Goal: Transaction & Acquisition: Purchase product/service

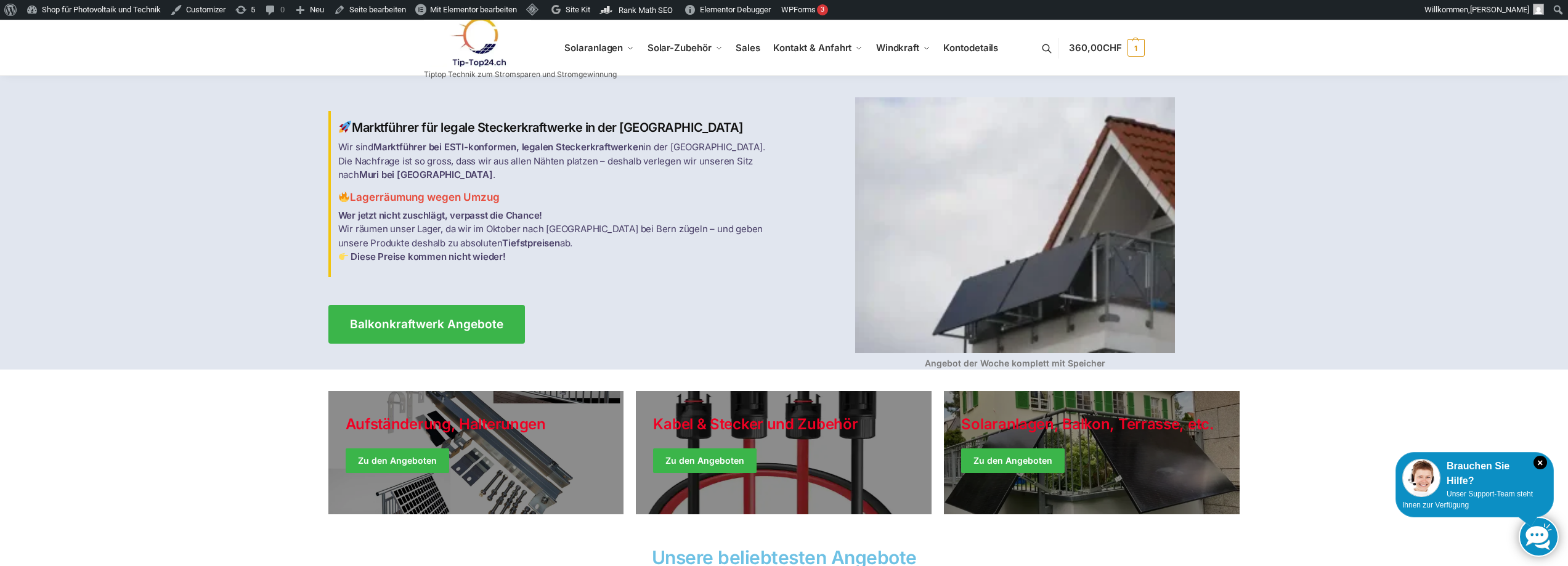
click at [599, 48] on link at bounding box center [520, 42] width 193 height 50
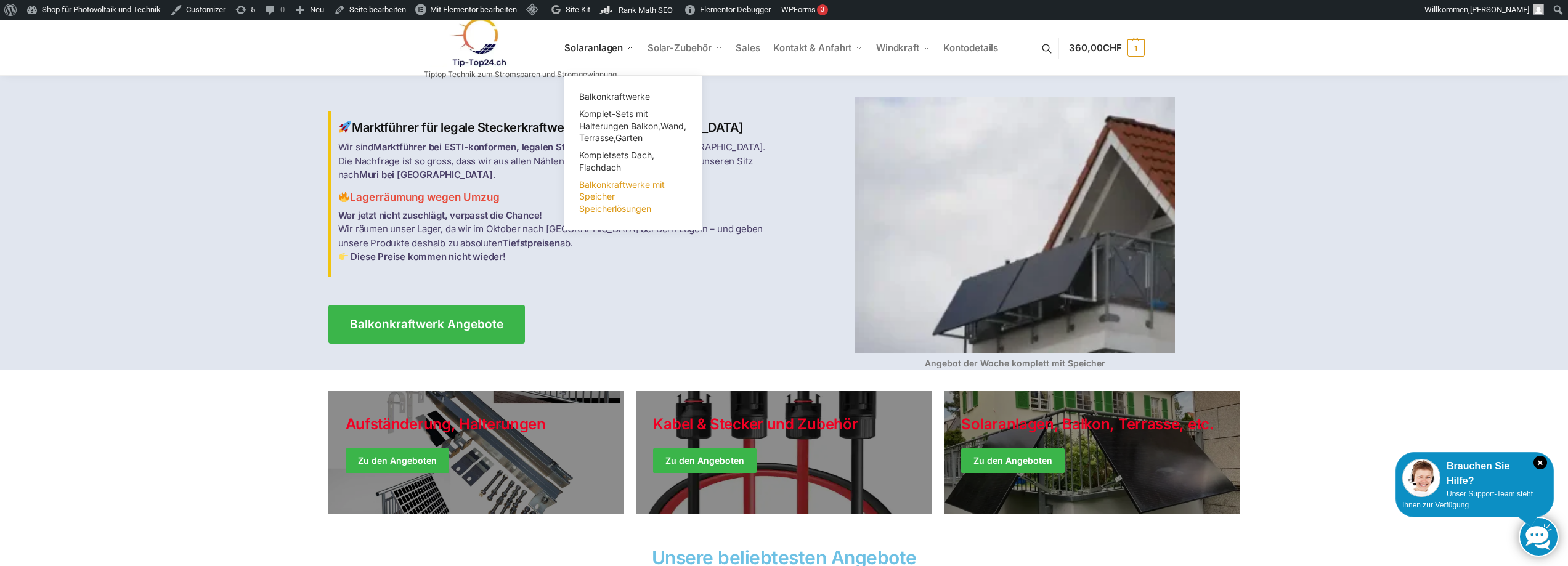
click at [603, 200] on span "Balkonkraftwerke mit Speicher Speicherlösungen" at bounding box center [622, 196] width 86 height 35
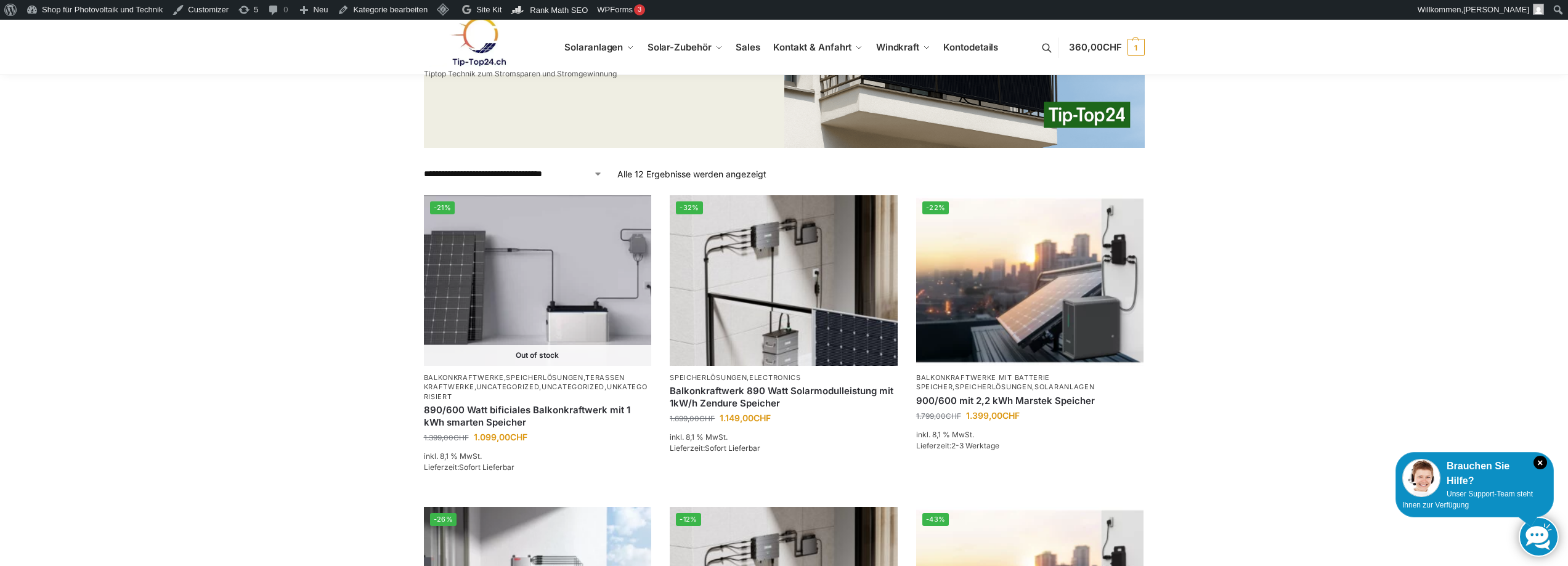
scroll to position [493, 0]
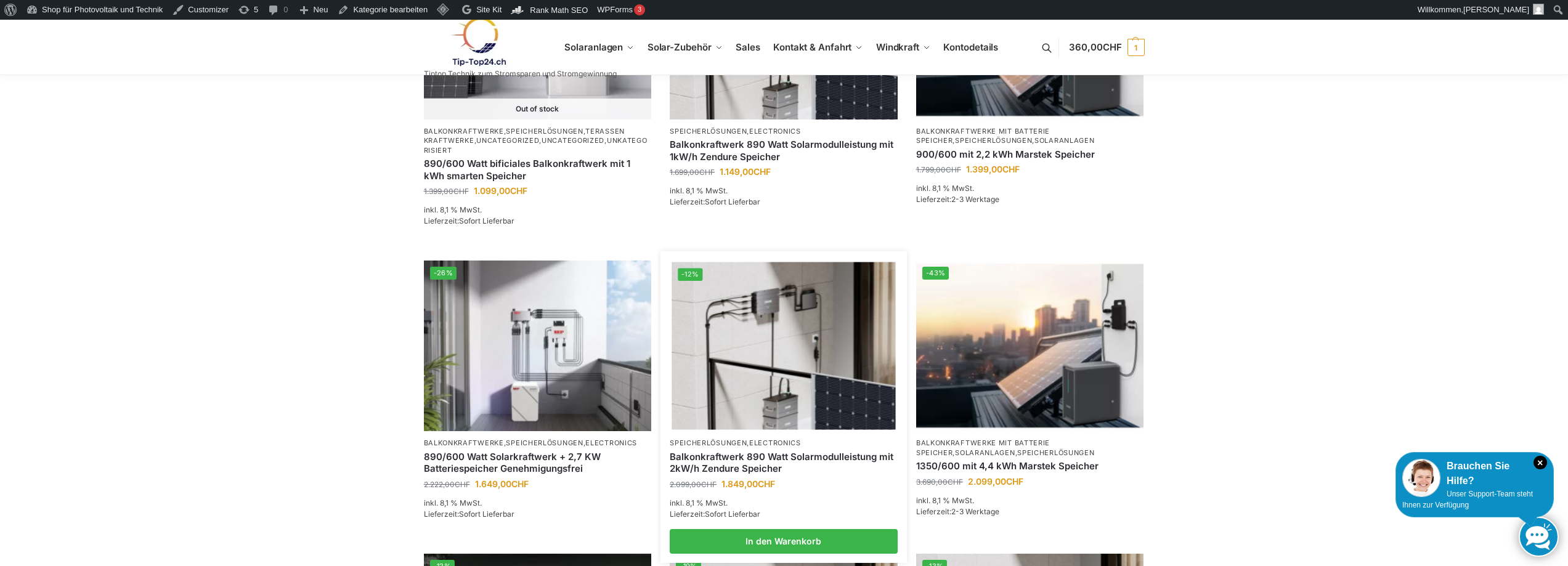
click at [736, 464] on link "Balkonkraftwerk 890 Watt Solarmodulleistung mit 2kW/h Zendure Speicher" at bounding box center [783, 463] width 228 height 24
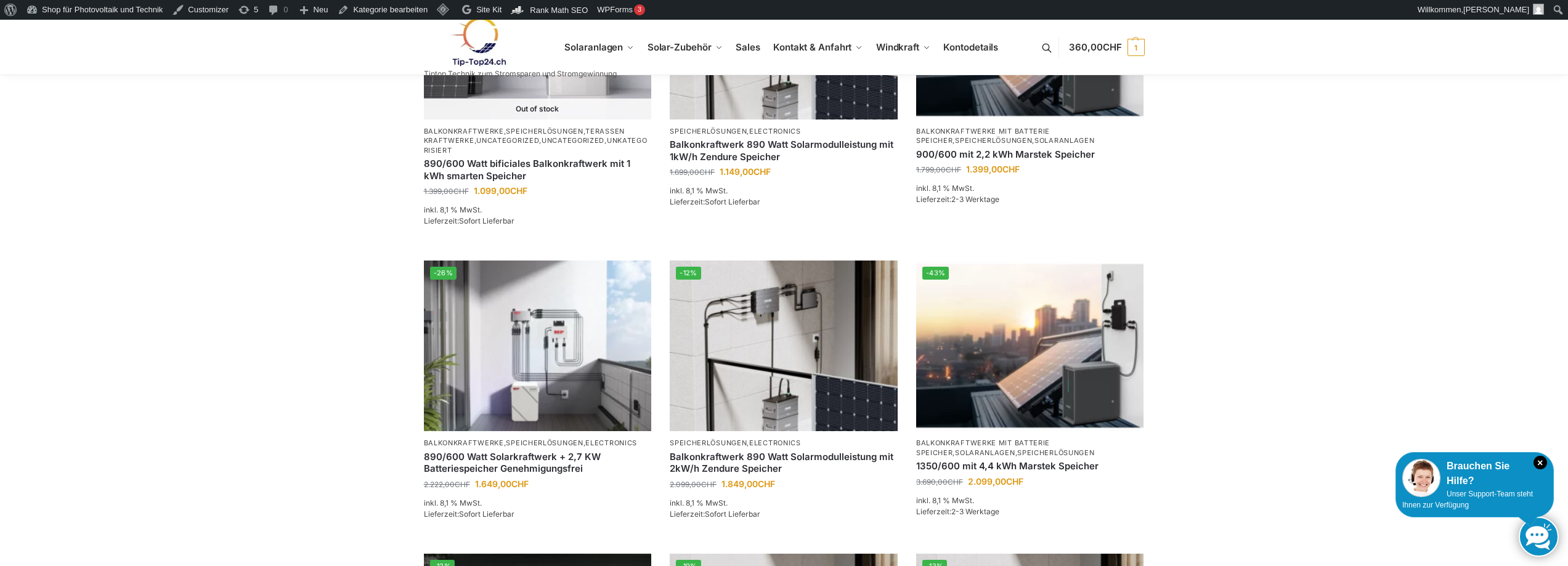
scroll to position [246, 0]
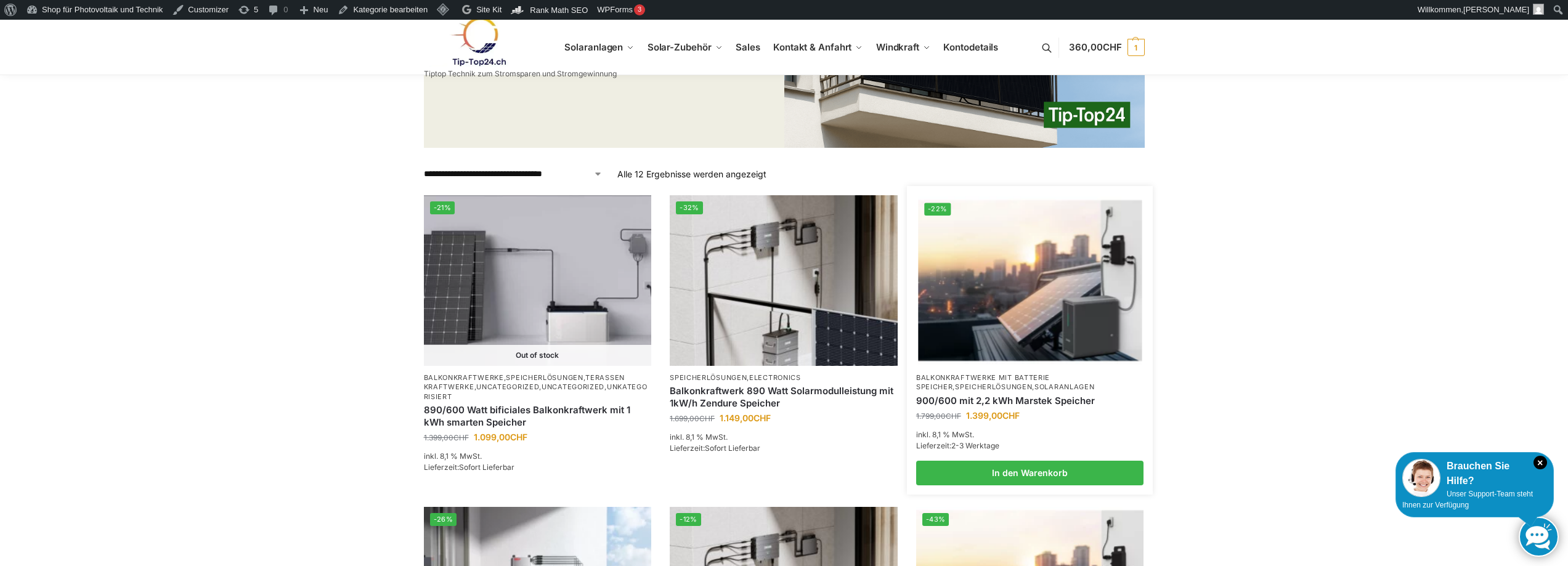
click at [977, 381] on link "Balkonkraftwerke mit Batterie Speicher" at bounding box center [983, 382] width 134 height 18
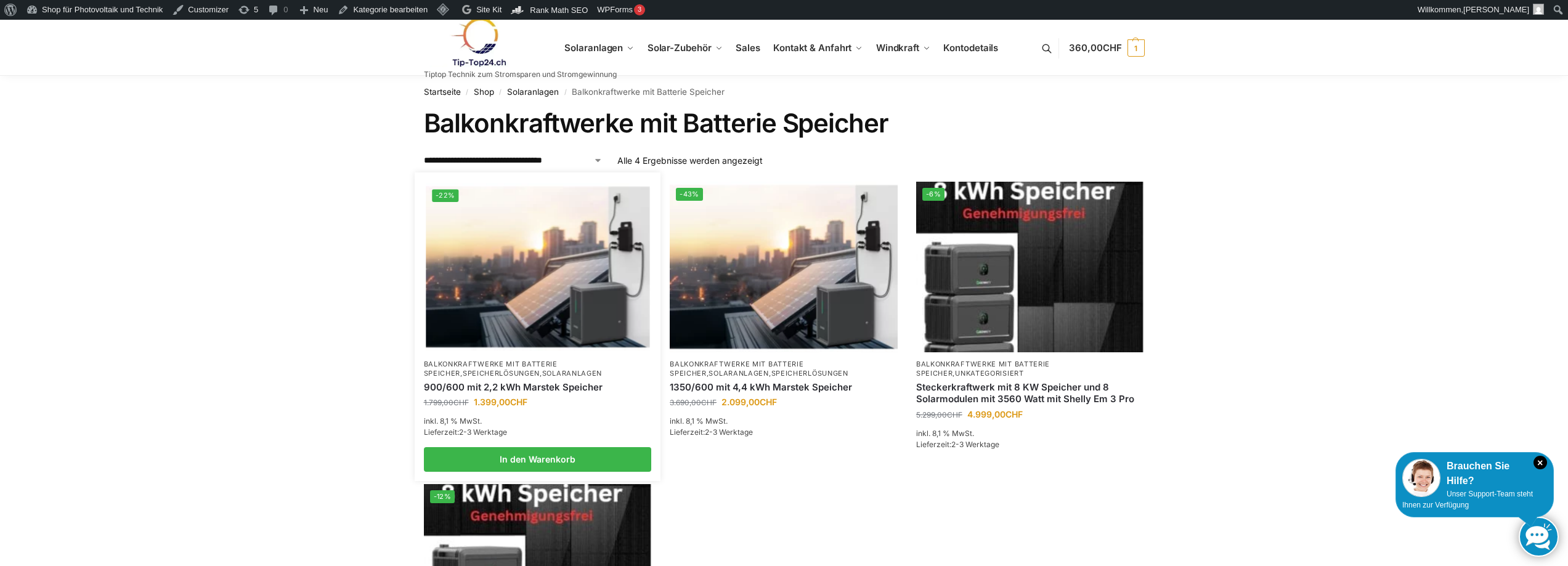
click at [478, 365] on link "Balkonkraftwerke mit Batterie Speicher" at bounding box center [491, 368] width 134 height 18
click at [529, 296] on img at bounding box center [538, 266] width 223 height 167
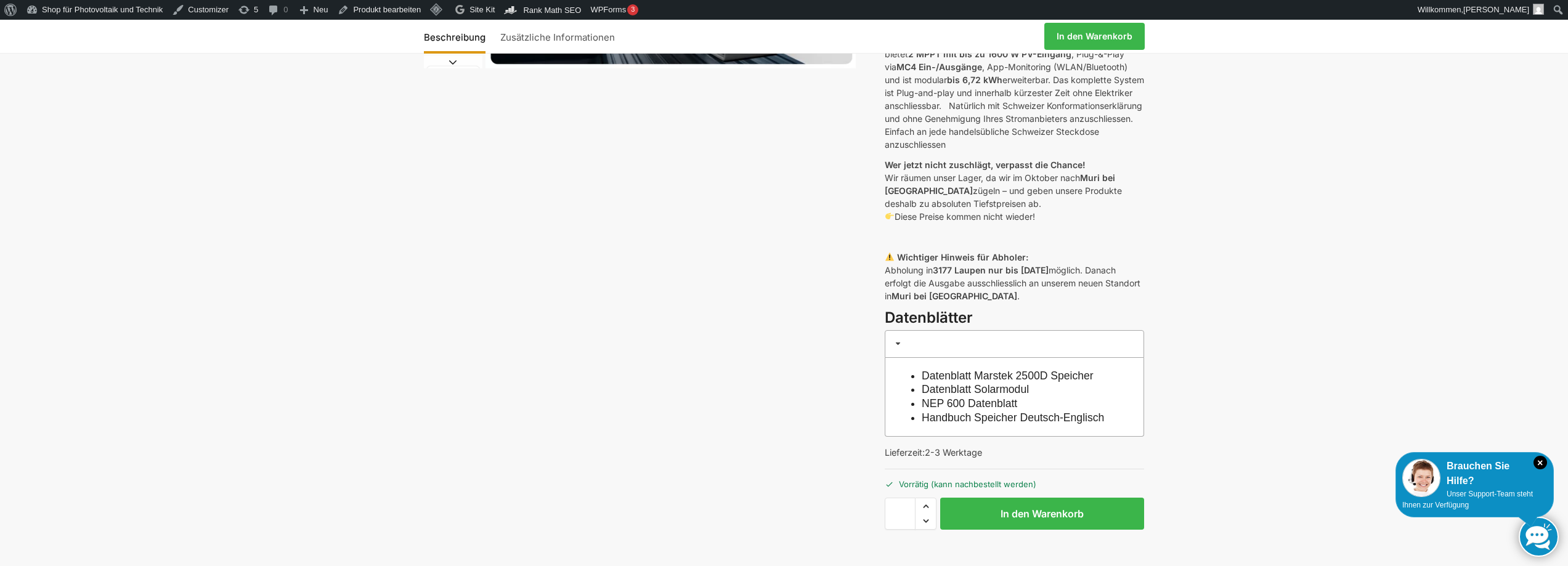
scroll to position [493, 0]
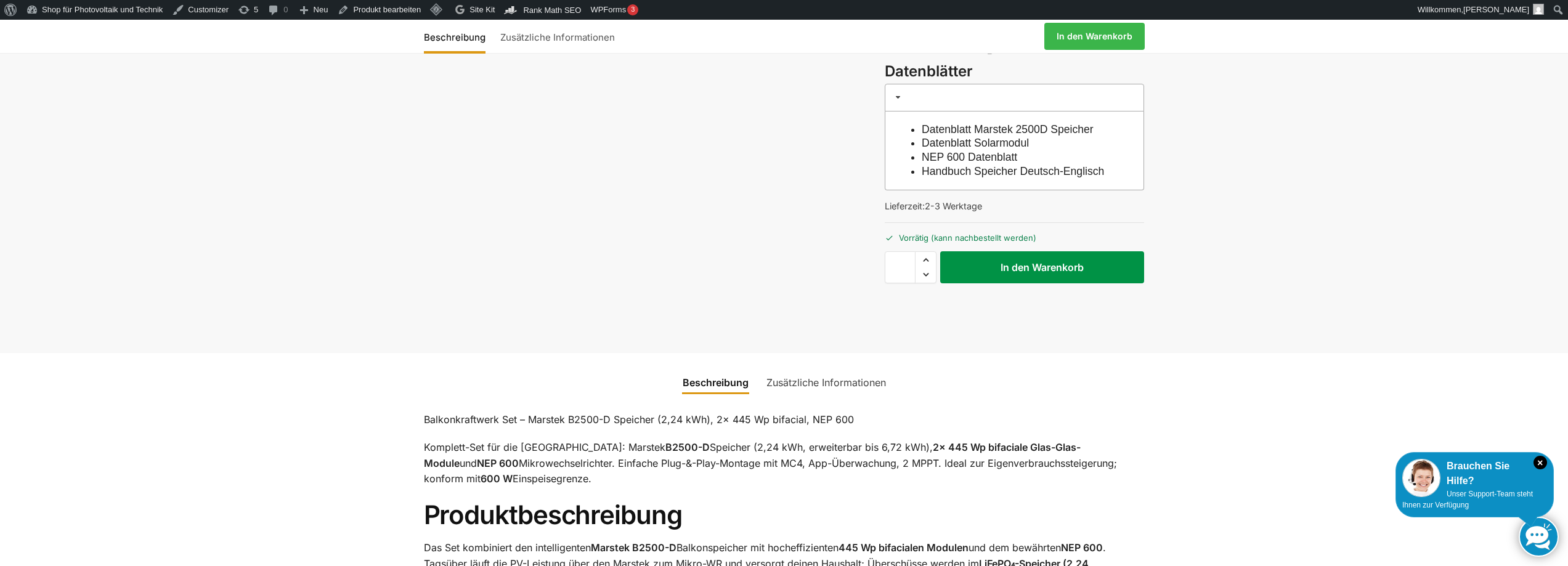
click at [1040, 283] on button "In den Warenkorb" at bounding box center [1042, 267] width 204 height 32
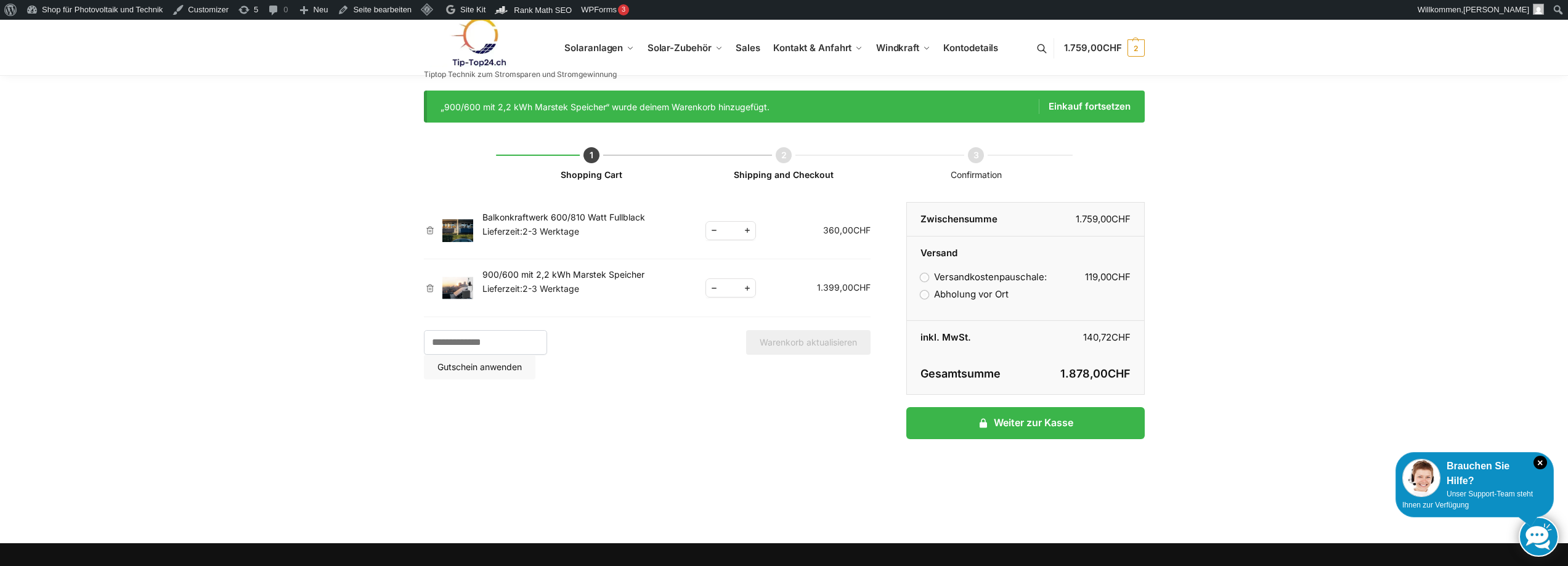
click at [710, 230] on span "Reduce quantity" at bounding box center [714, 230] width 16 height 15
type input "*"
click at [1022, 429] on link "Weiter zur Kasse" at bounding box center [1025, 423] width 238 height 32
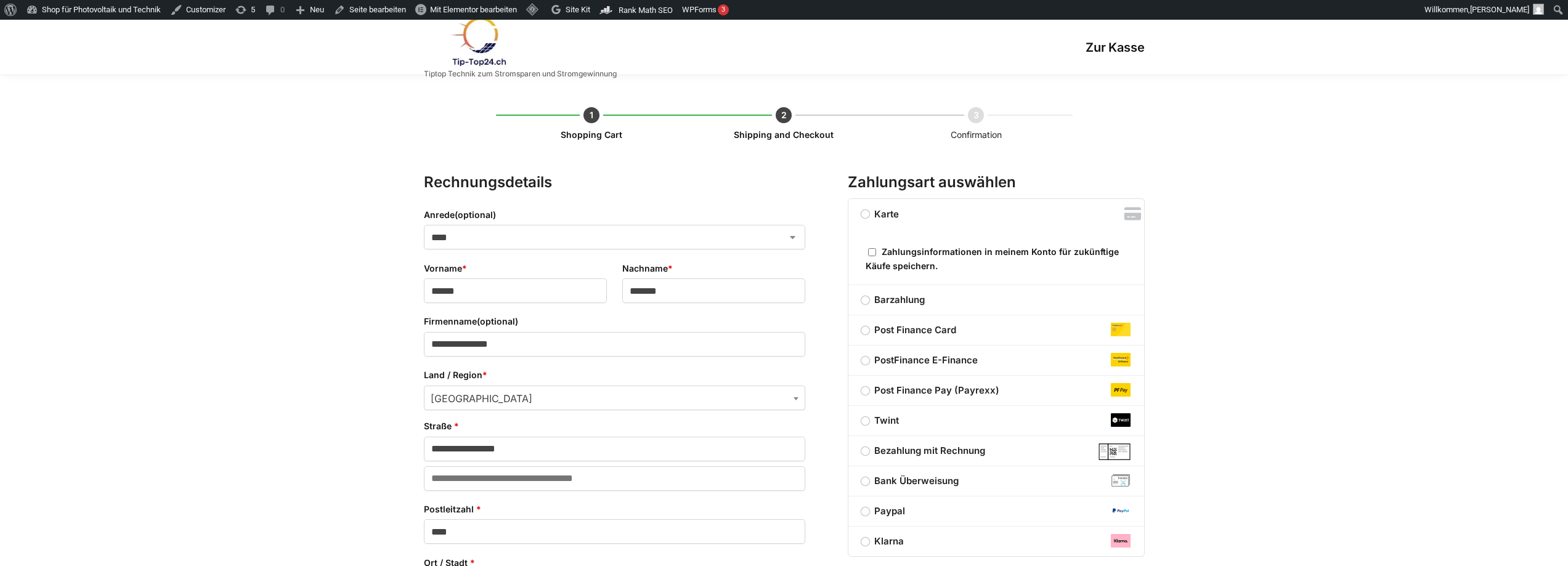
select select "**"
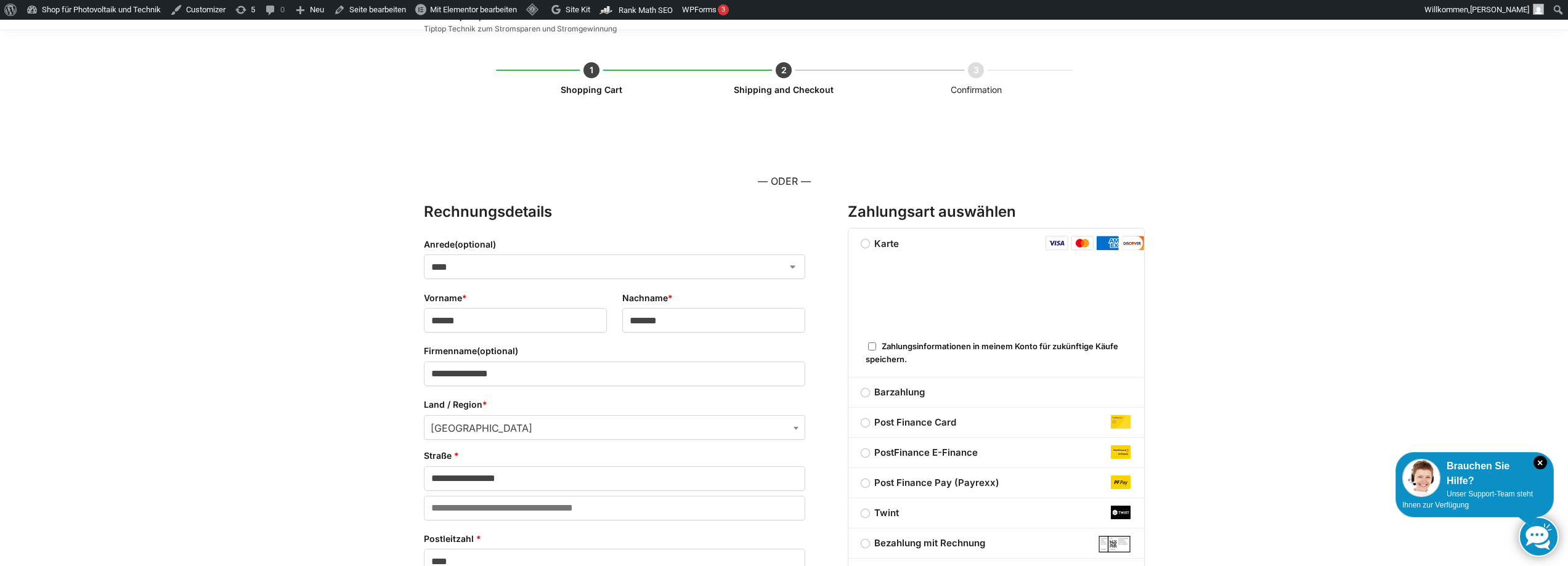
scroll to position [291, 0]
